Goal: Task Accomplishment & Management: Use online tool/utility

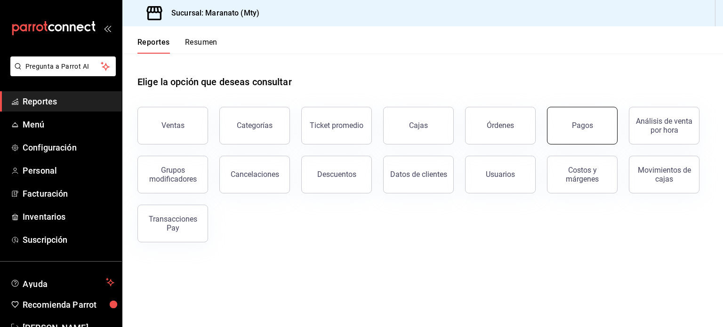
click at [577, 143] on div "Pagos" at bounding box center [577, 120] width 82 height 49
click at [579, 133] on button "Pagos" at bounding box center [582, 126] width 71 height 38
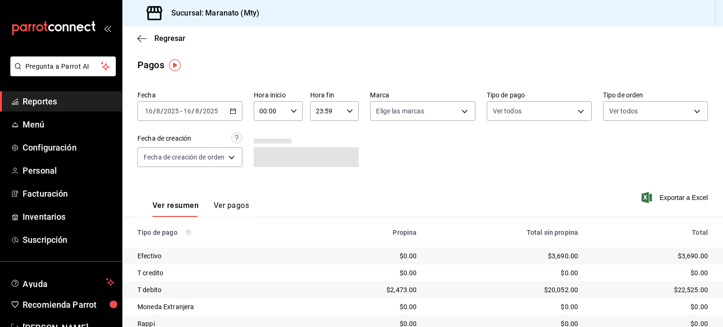
scroll to position [72, 0]
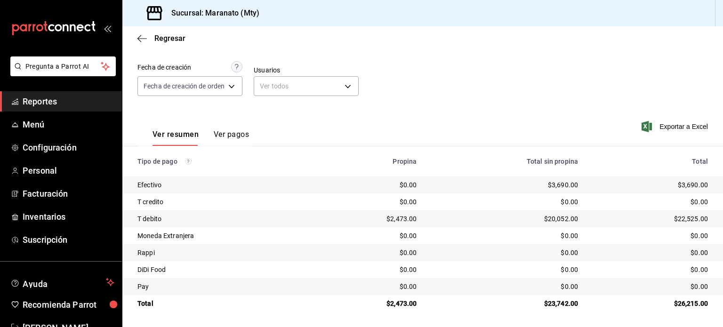
click at [53, 107] on span "Reportes" at bounding box center [69, 101] width 92 height 13
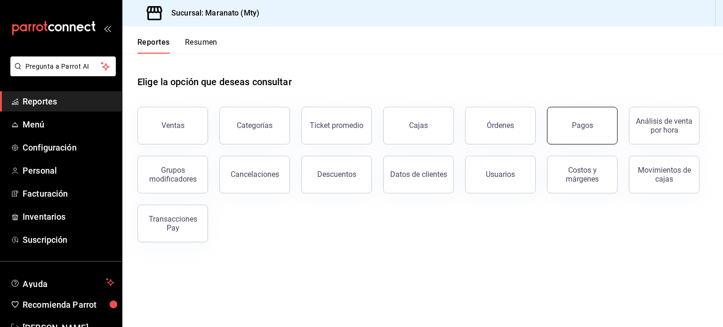
click at [590, 132] on button "Pagos" at bounding box center [582, 126] width 71 height 38
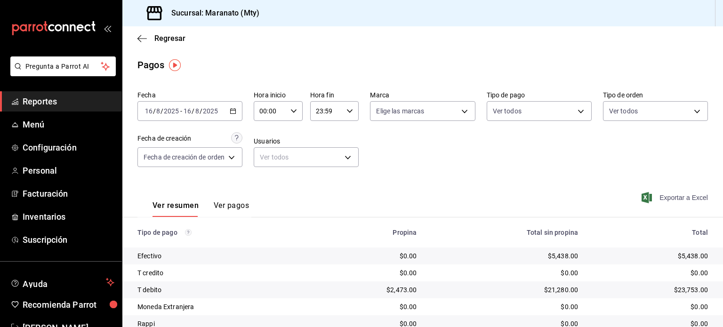
click at [668, 195] on span "Exportar a Excel" at bounding box center [676, 197] width 65 height 11
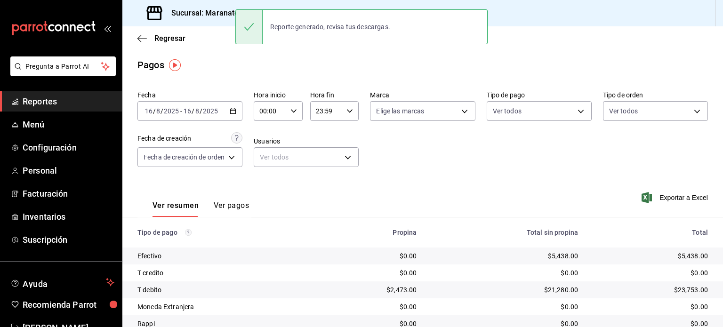
click at [219, 207] on button "Ver pagos" at bounding box center [231, 209] width 35 height 16
